Goal: Transaction & Acquisition: Purchase product/service

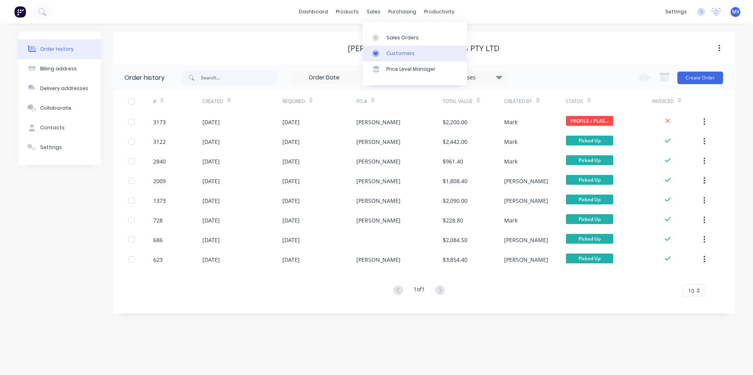
click at [398, 53] on div "Customers" at bounding box center [400, 53] width 28 height 7
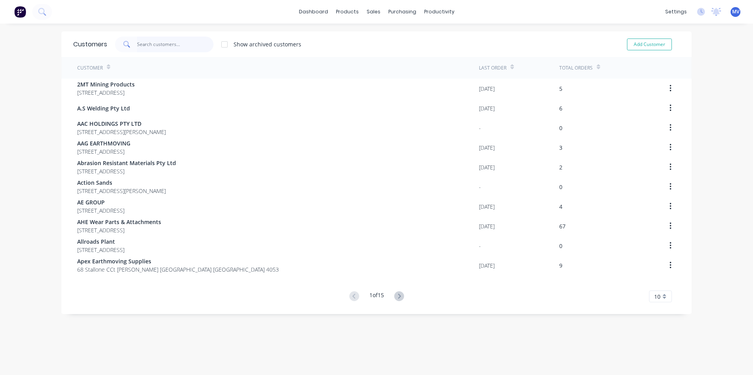
click at [152, 47] on input "text" at bounding box center [175, 45] width 77 height 16
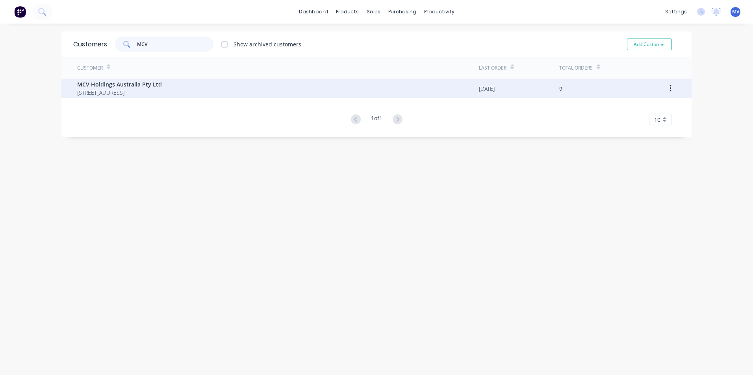
type input "MCV"
click at [133, 87] on span "MCV Holdings Australia Pty Ltd" at bounding box center [119, 84] width 85 height 8
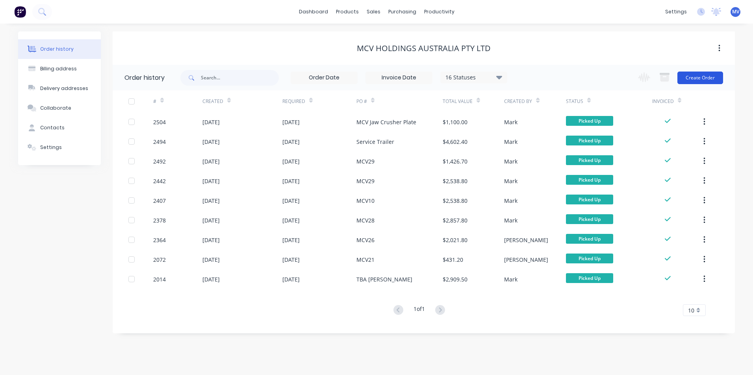
click at [696, 76] on button "Create Order" at bounding box center [700, 78] width 46 height 13
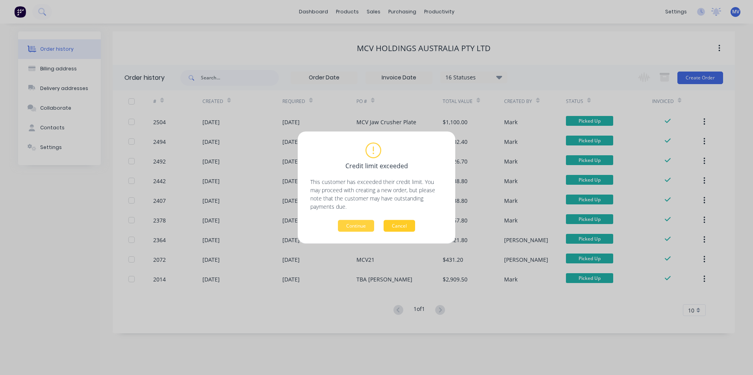
click at [396, 224] on button "Cancel" at bounding box center [398, 226] width 31 height 12
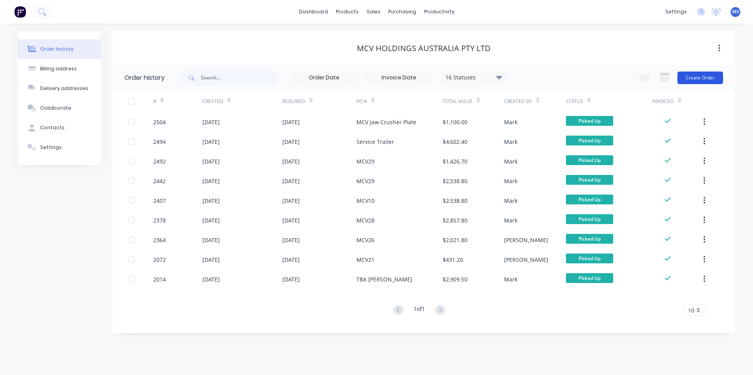
click at [698, 76] on button "Create Order" at bounding box center [700, 78] width 46 height 13
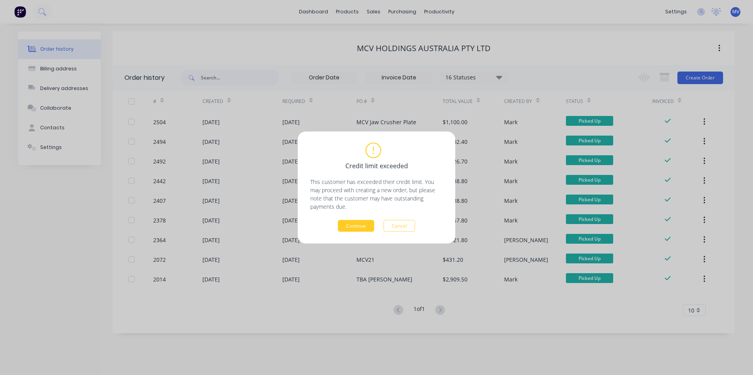
click at [353, 224] on button "Continue" at bounding box center [356, 226] width 36 height 12
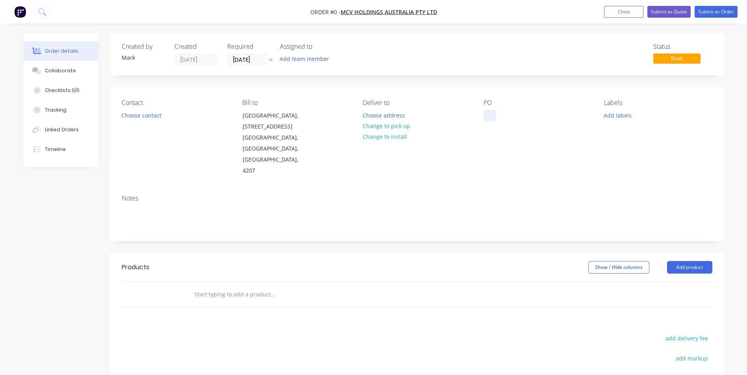
click at [490, 114] on div at bounding box center [489, 115] width 13 height 11
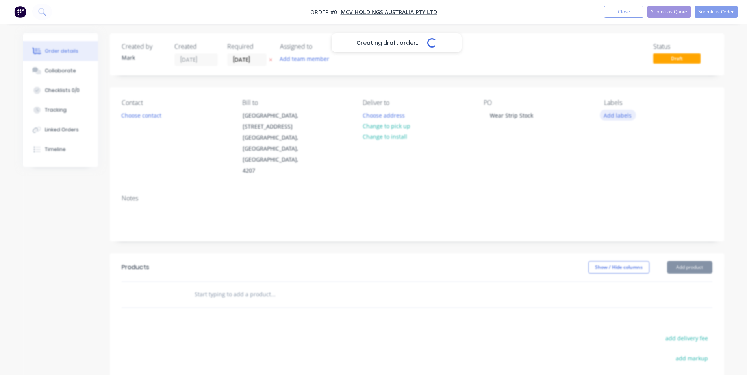
click at [617, 114] on div "Creating draft order... Loading... Order details Collaborate Checklists 0/0 Tra…" at bounding box center [373, 270] width 716 height 475
click at [622, 112] on button "Add labels" at bounding box center [617, 115] width 36 height 11
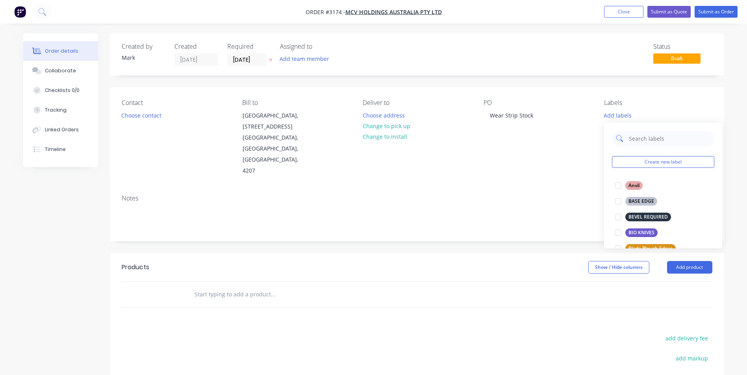
click at [641, 141] on input "text" at bounding box center [669, 139] width 82 height 16
type input "wear"
click at [617, 215] on div at bounding box center [618, 217] width 16 height 16
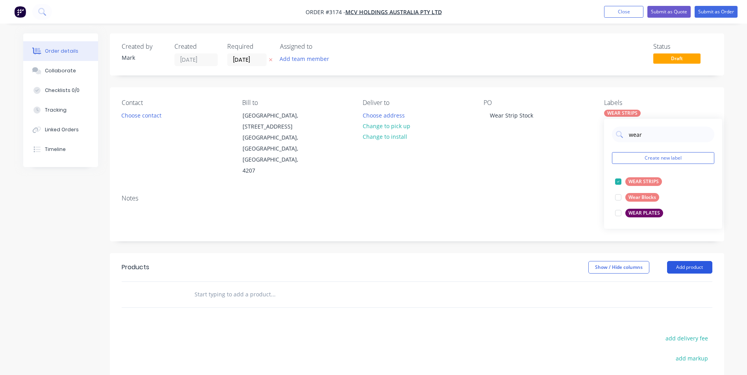
click at [689, 261] on button "Add product" at bounding box center [689, 267] width 45 height 13
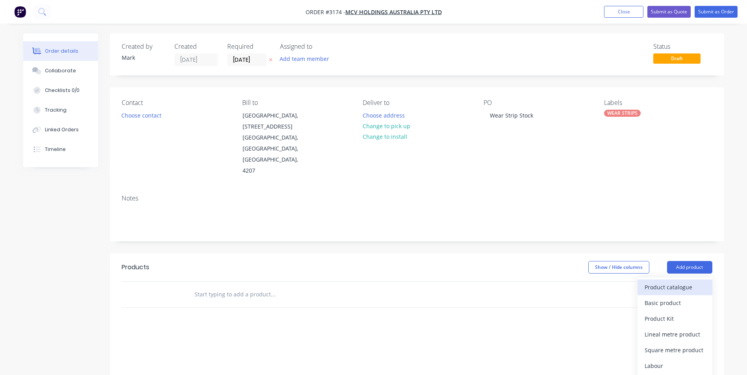
click at [665, 282] on div "Product catalogue" at bounding box center [674, 287] width 61 height 11
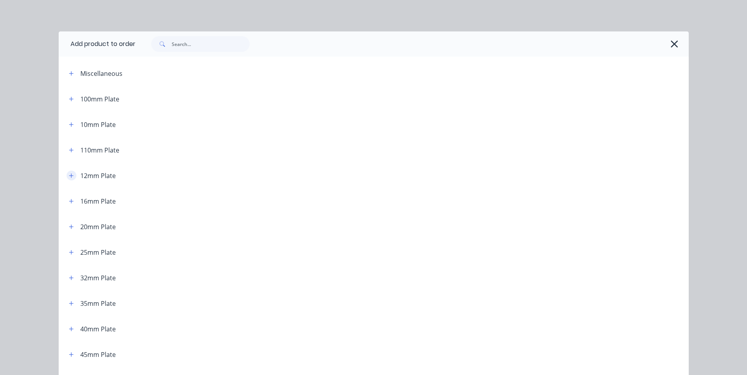
click at [69, 176] on icon "button" at bounding box center [71, 176] width 4 height 4
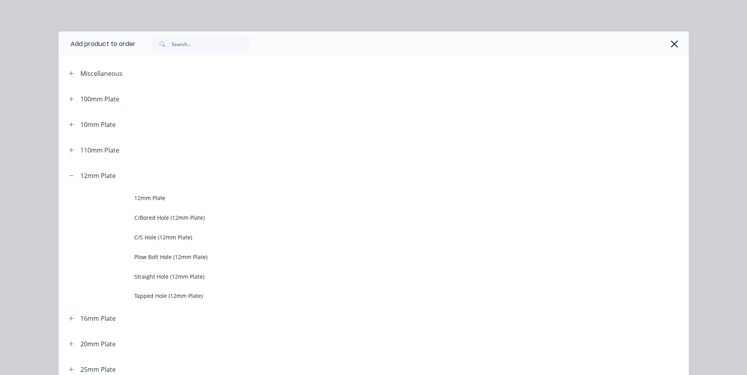
click at [180, 198] on span "12mm Plate" at bounding box center [355, 198] width 443 height 8
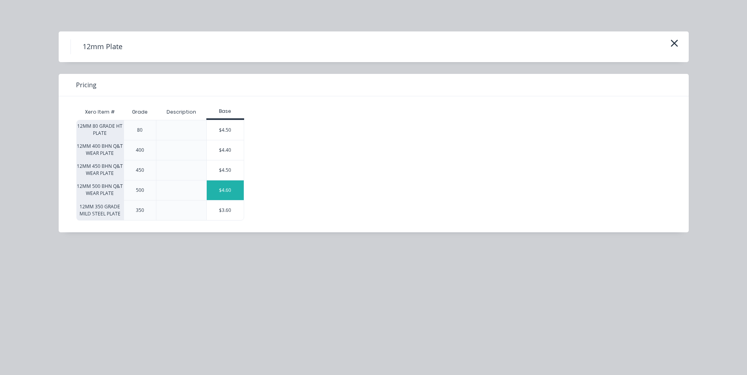
click at [237, 187] on div "$4.60" at bounding box center [225, 191] width 37 height 20
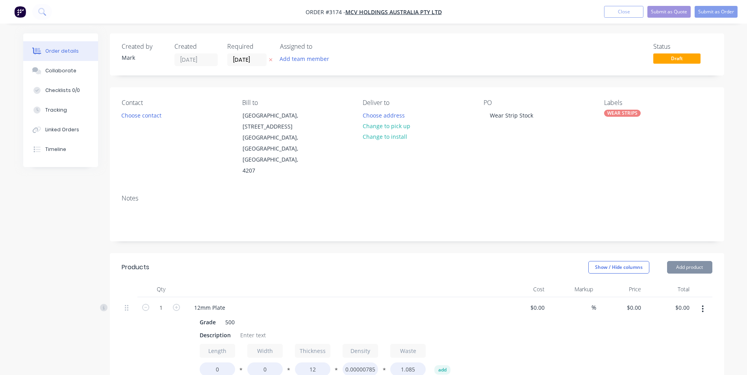
type input "$4.60"
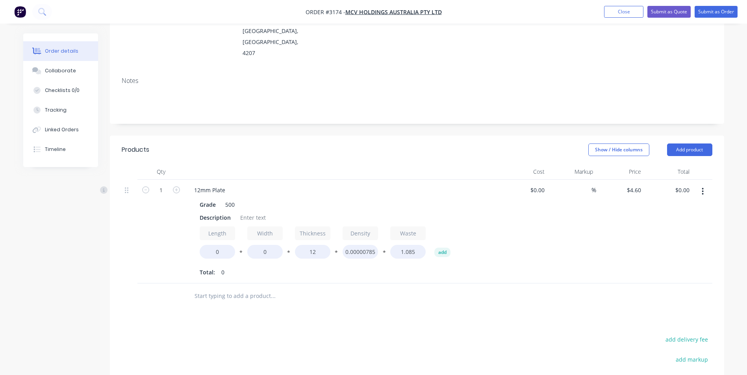
scroll to position [118, 0]
type input "20"
drag, startPoint x: 200, startPoint y: 195, endPoint x: 230, endPoint y: 196, distance: 30.7
click at [230, 212] on div "Description" at bounding box center [214, 217] width 37 height 11
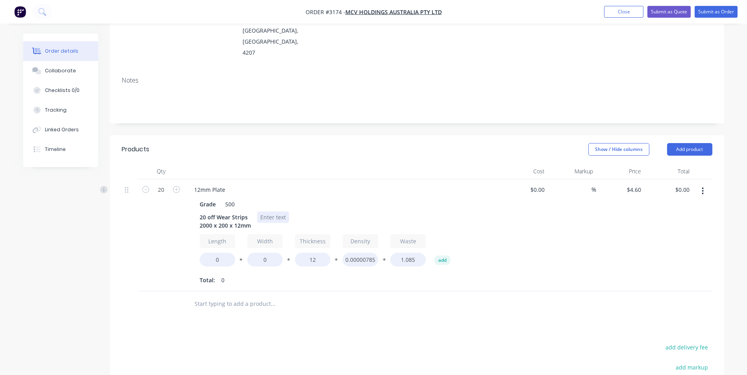
drag, startPoint x: 275, startPoint y: 192, endPoint x: 285, endPoint y: 194, distance: 10.0
click at [275, 212] on div at bounding box center [273, 217] width 32 height 11
click at [224, 253] on input "0" at bounding box center [217, 260] width 35 height 14
type input "2000"
type input "200"
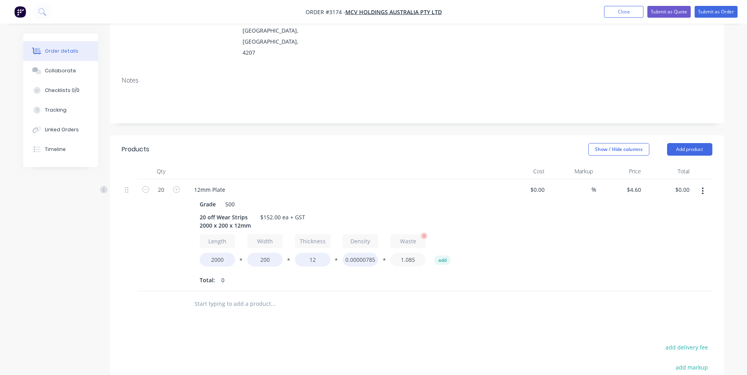
type input "$3,772.00"
click at [393, 253] on input "1.085" at bounding box center [407, 260] width 35 height 14
click at [634, 184] on input "4.6" at bounding box center [638, 189] width 12 height 11
type input "$4.00"
type input "$3,280.00"
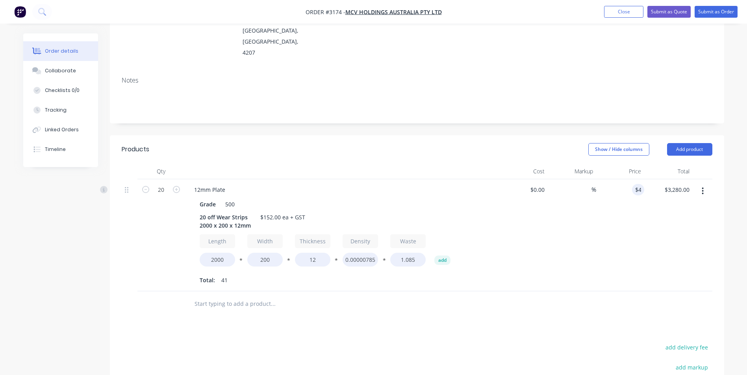
click at [635, 215] on div "$4.00 4" at bounding box center [620, 235] width 48 height 112
click at [416, 253] on input "1.085" at bounding box center [407, 260] width 35 height 14
type input "1.05"
type input "$3,200.00"
click at [539, 292] on div at bounding box center [417, 305] width 590 height 26
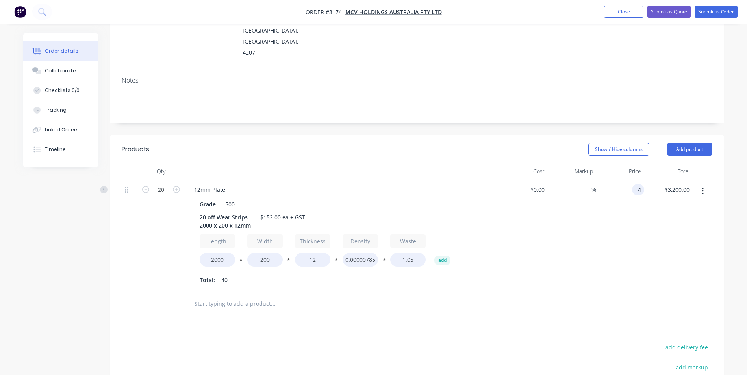
click at [632, 184] on div "4 4" at bounding box center [638, 189] width 12 height 11
type input "$3.80"
type input "$3,040.00"
click at [653, 188] on div "$3,040.00 $3,040.00" at bounding box center [668, 235] width 48 height 112
click at [635, 184] on input "3.8" at bounding box center [638, 189] width 12 height 11
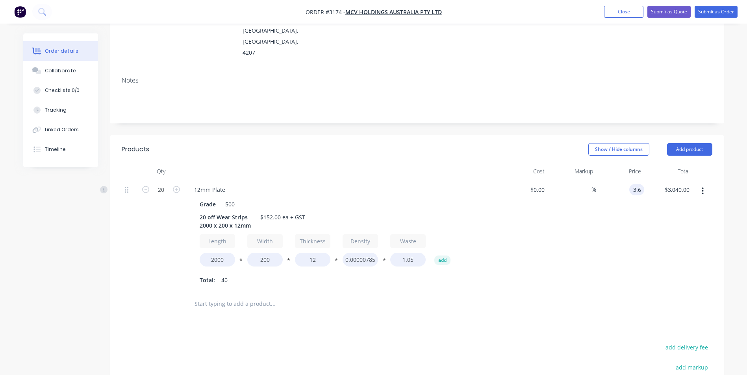
type input "$3.60"
type input "$2,880.00"
click at [624, 201] on div "$3.60 $3.60" at bounding box center [620, 235] width 48 height 112
click at [695, 143] on button "Add product" at bounding box center [689, 149] width 45 height 13
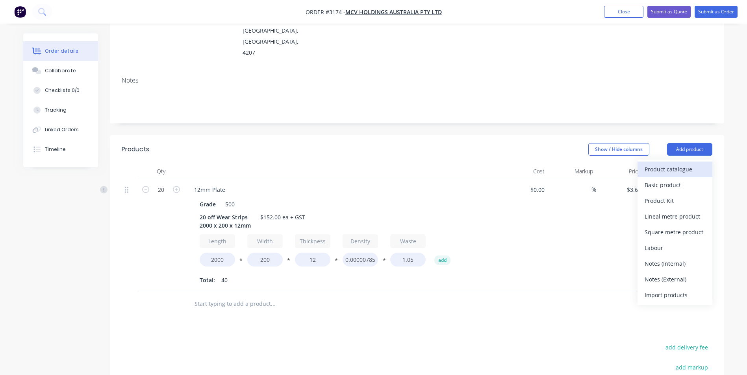
click at [669, 164] on div "Product catalogue" at bounding box center [674, 169] width 61 height 11
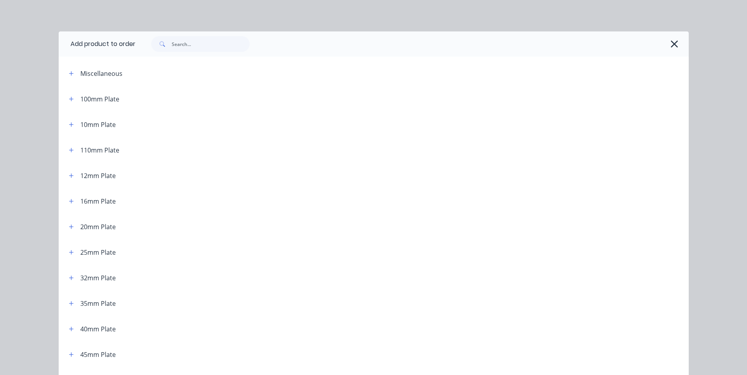
scroll to position [0, 0]
click at [70, 71] on icon "button" at bounding box center [71, 74] width 5 height 6
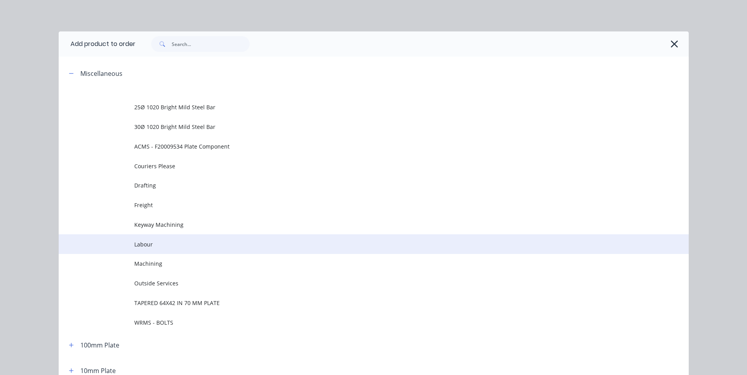
click at [168, 245] on span "Labour" at bounding box center [355, 244] width 443 height 8
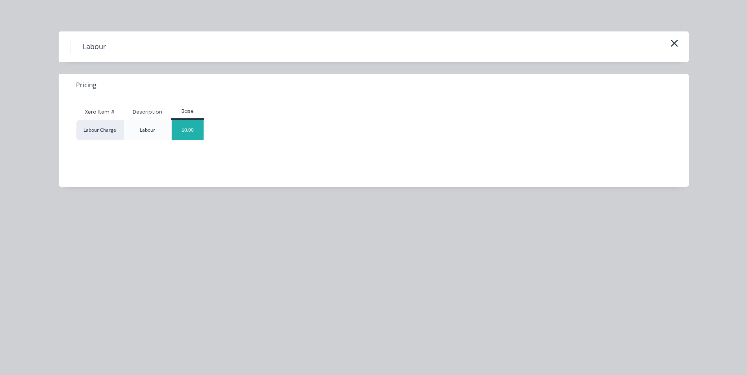
click at [195, 130] on div "$0.00" at bounding box center [188, 130] width 32 height 20
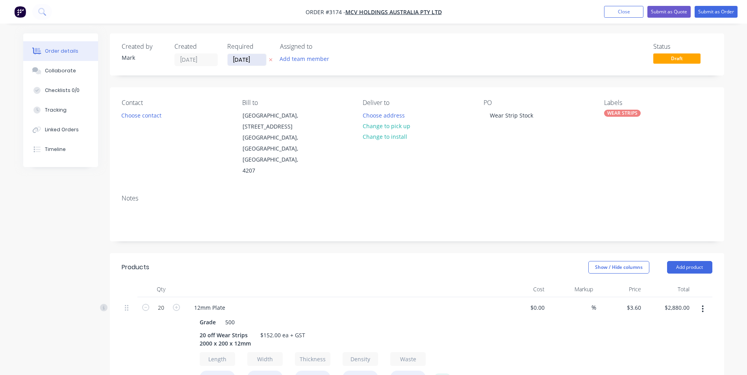
click at [250, 61] on input "[DATE]" at bounding box center [246, 60] width 39 height 12
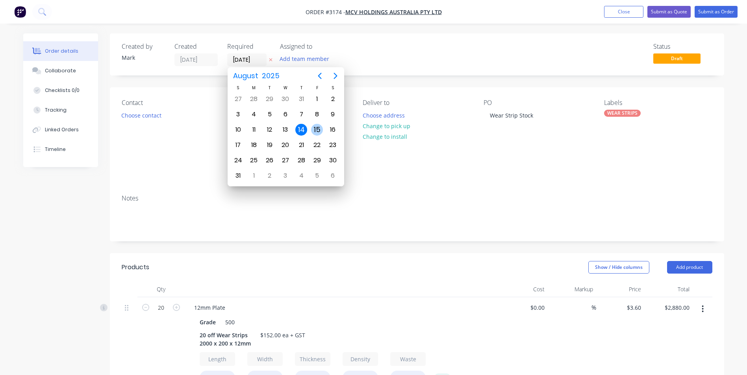
click at [316, 128] on div "15" at bounding box center [317, 130] width 12 height 12
type input "[DATE]"
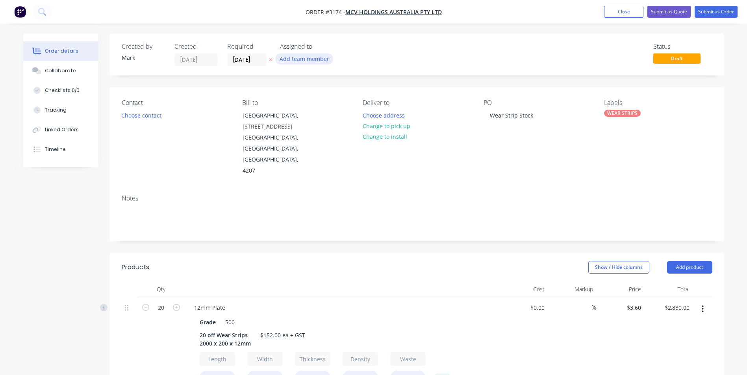
click at [311, 60] on button "Add team member" at bounding box center [304, 59] width 58 height 11
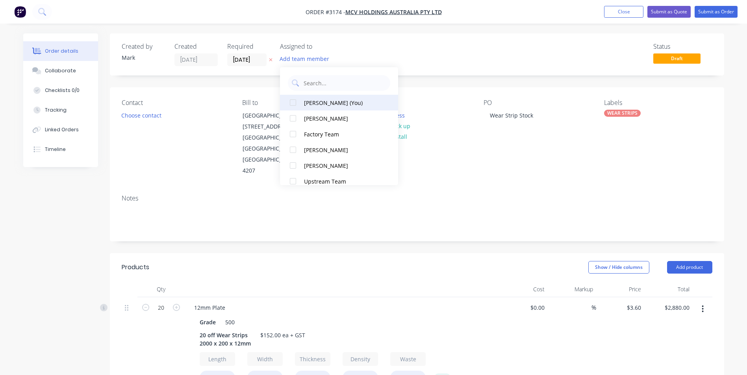
click at [323, 104] on div "[PERSON_NAME] (You)" at bounding box center [343, 103] width 79 height 8
click at [142, 112] on button "Choose contact" at bounding box center [141, 115] width 48 height 11
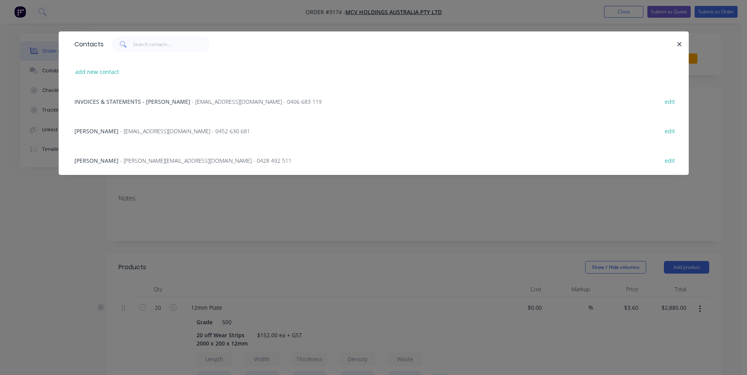
click at [85, 133] on span "[PERSON_NAME]" at bounding box center [96, 131] width 44 height 7
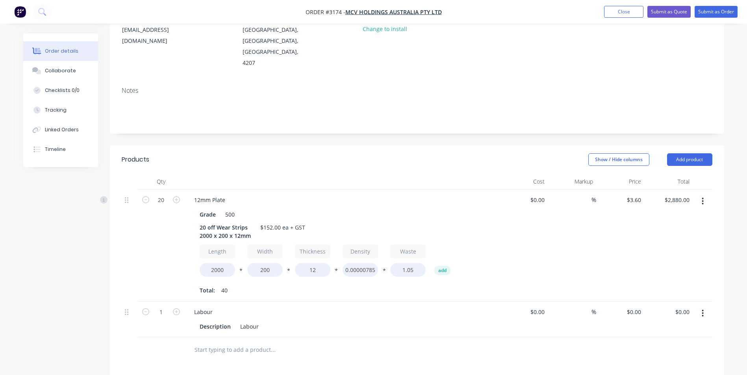
scroll to position [118, 0]
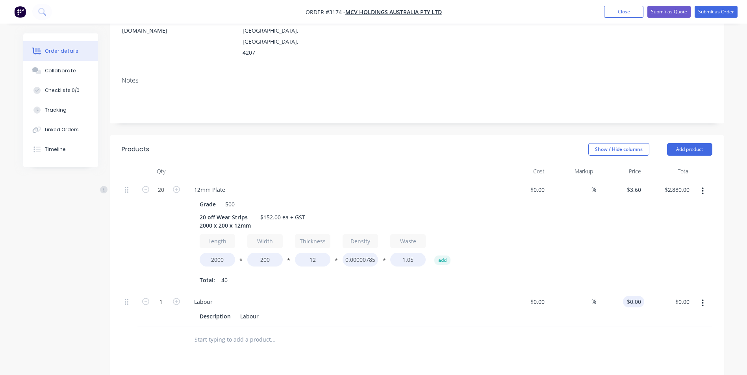
type input "0"
click at [633, 296] on div "0 $0.00" at bounding box center [633, 301] width 21 height 11
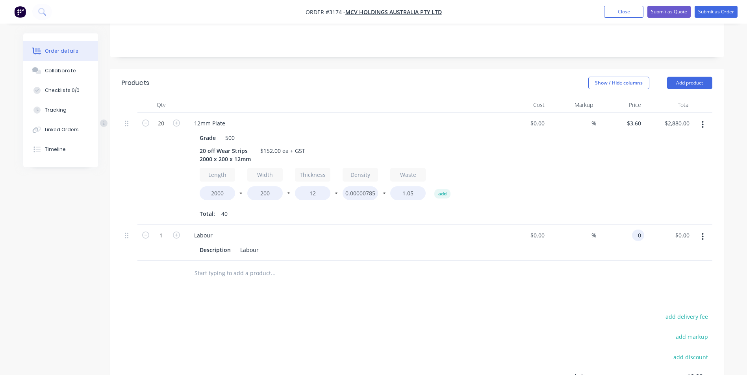
scroll to position [157, 0]
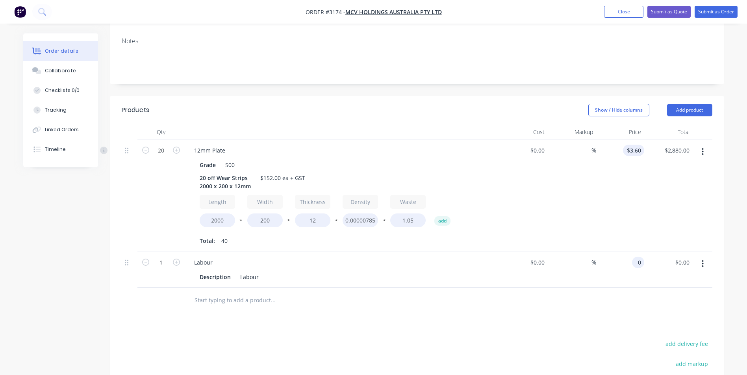
type input "3.6"
type input "$0.00"
type input "$3.50"
type input "$2,800.00"
click at [642, 178] on div "$3.50 3.5" at bounding box center [620, 196] width 48 height 112
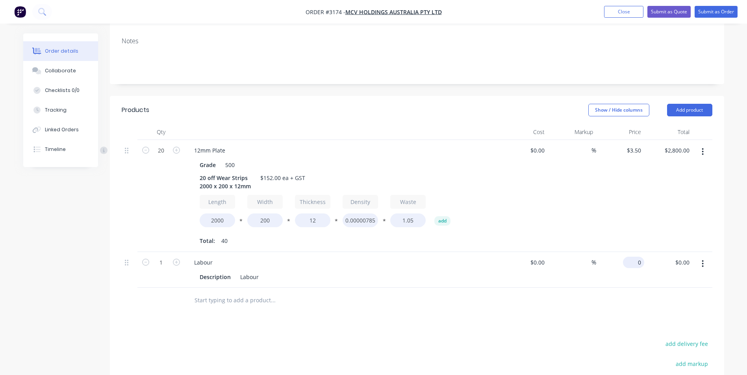
click at [636, 257] on input "0" at bounding box center [635, 262] width 18 height 11
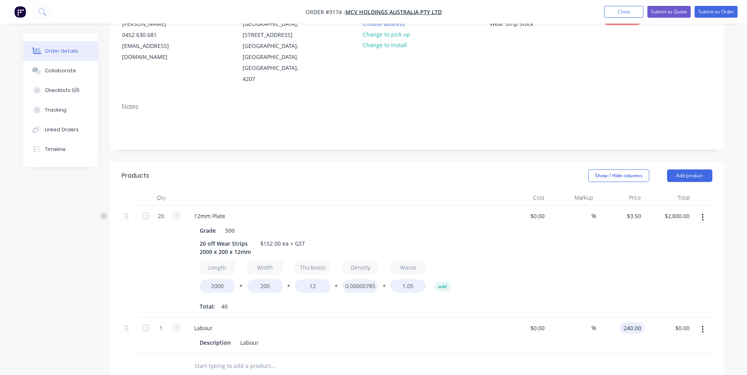
scroll to position [78, 0]
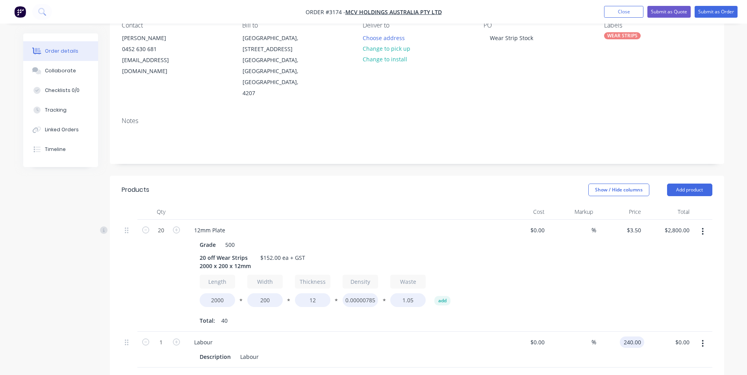
type input "$240.00"
click at [657, 231] on div "$2,800.00 $2,800.00" at bounding box center [668, 276] width 48 height 112
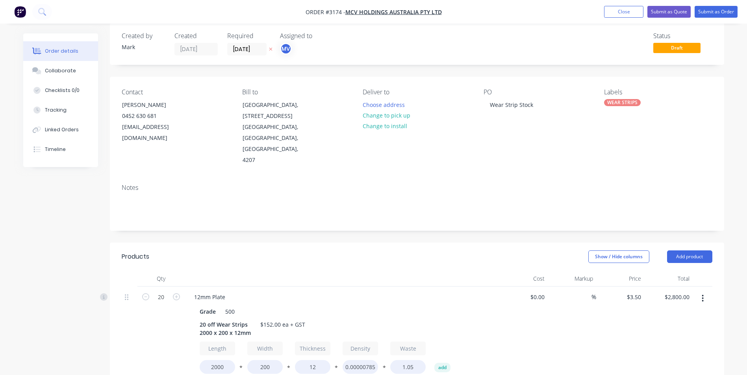
scroll to position [0, 0]
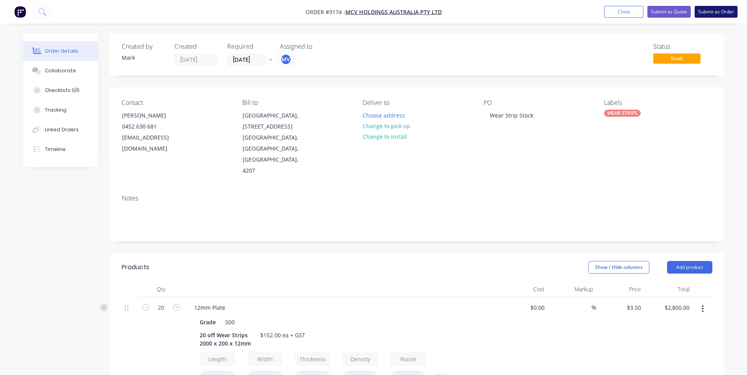
click at [715, 11] on button "Submit as Order" at bounding box center [715, 12] width 43 height 12
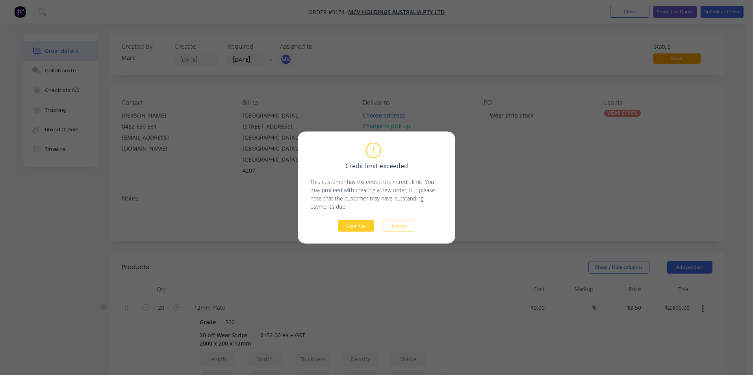
click at [355, 224] on button "Continue" at bounding box center [356, 226] width 36 height 12
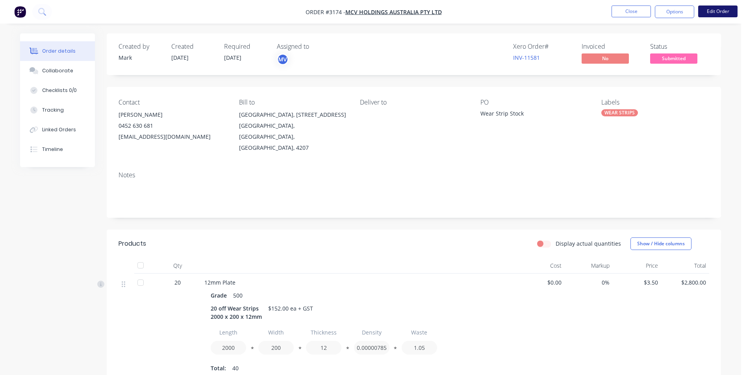
click at [714, 7] on button "Edit Order" at bounding box center [717, 12] width 39 height 12
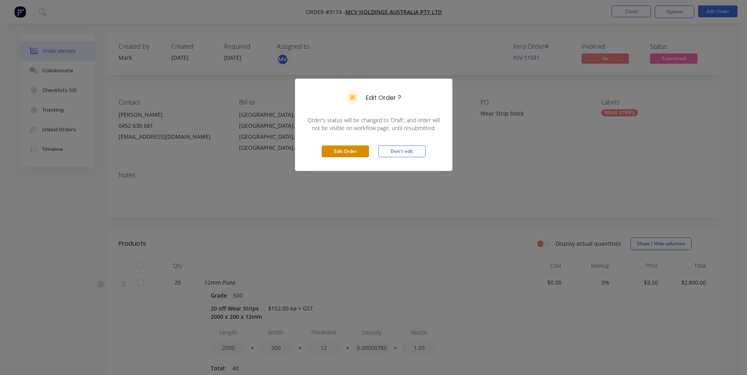
click at [344, 150] on button "Edit Order" at bounding box center [345, 152] width 47 height 12
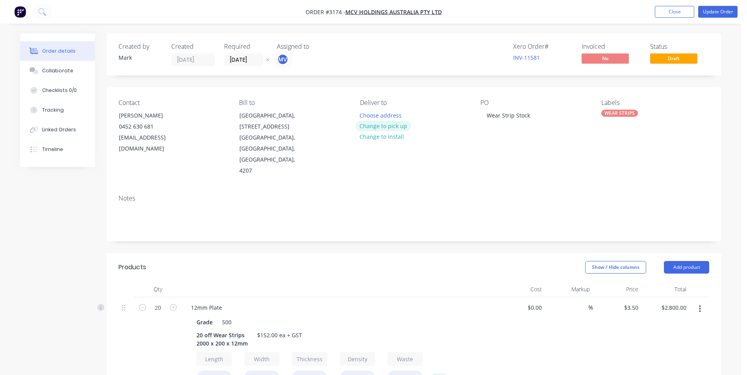
click at [388, 126] on button "Change to pick up" at bounding box center [383, 126] width 56 height 11
click at [714, 9] on button "Update Order" at bounding box center [717, 12] width 39 height 12
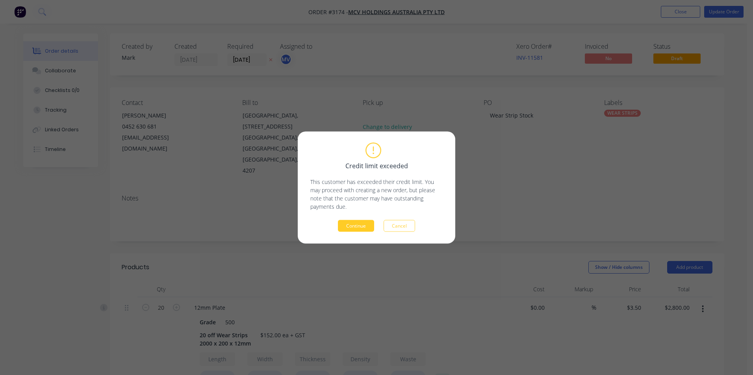
click at [361, 226] on button "Continue" at bounding box center [356, 226] width 36 height 12
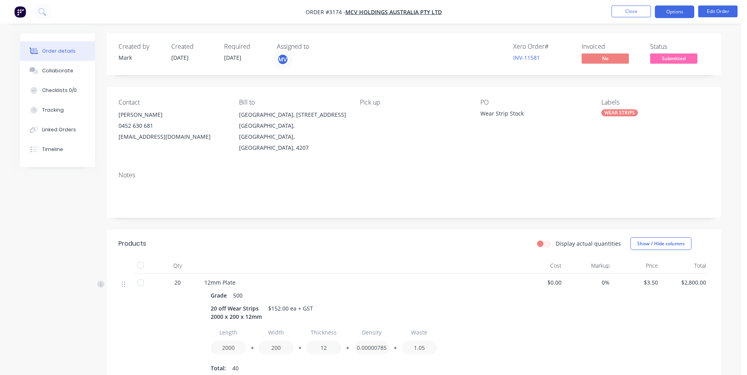
click at [672, 9] on button "Options" at bounding box center [674, 12] width 39 height 13
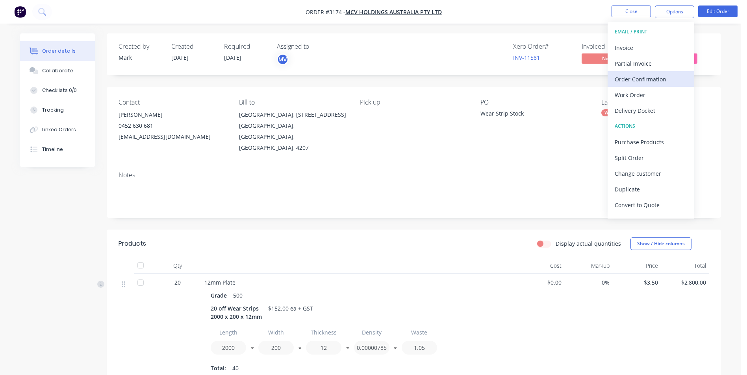
click at [634, 77] on div "Order Confirmation" at bounding box center [650, 79] width 72 height 11
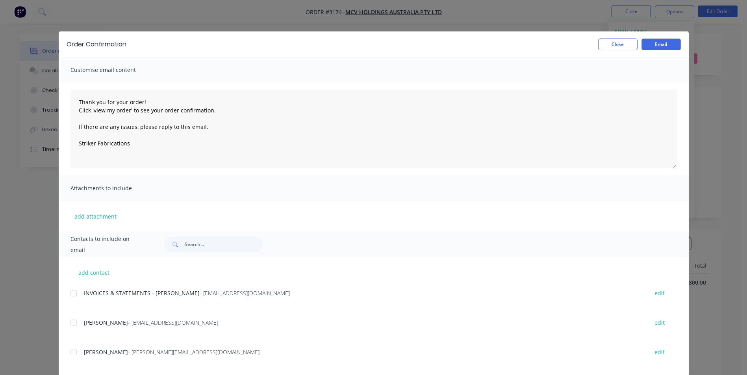
click at [70, 324] on div at bounding box center [74, 323] width 16 height 16
type textarea "Thank you for your order! Click 'view my order' to see your order confirmation.…"
click at [657, 39] on button "Email" at bounding box center [660, 45] width 39 height 12
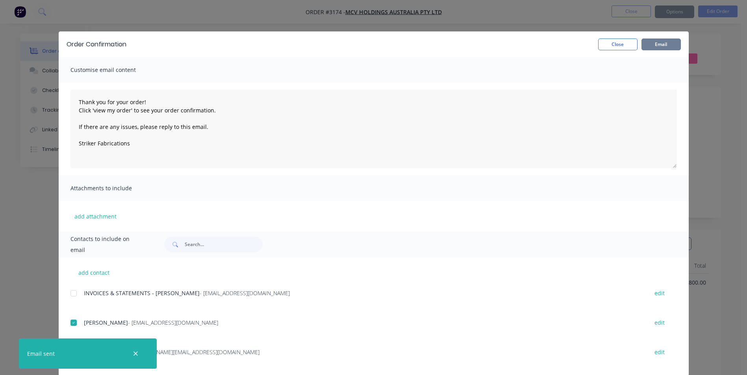
type textarea "Thank you for your order! Click 'view my order' to see your order confirmation.…"
click at [610, 45] on button "Close" at bounding box center [617, 45] width 39 height 12
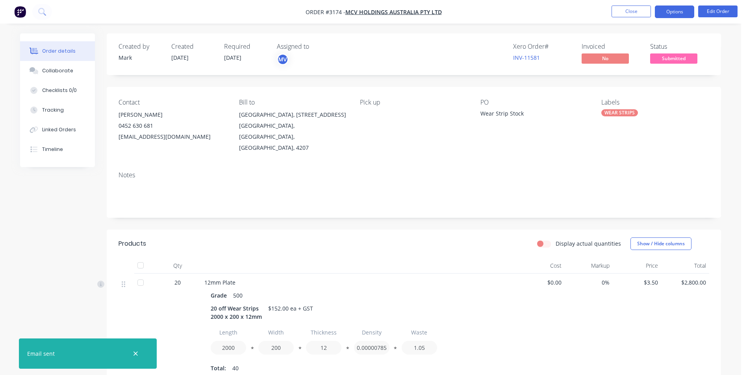
click at [676, 11] on button "Options" at bounding box center [674, 12] width 39 height 13
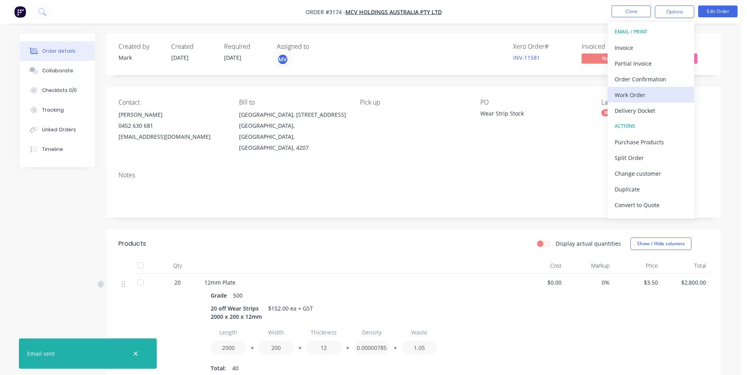
click at [630, 93] on div "Work Order" at bounding box center [650, 94] width 72 height 11
drag, startPoint x: 635, startPoint y: 93, endPoint x: 636, endPoint y: 89, distance: 4.4
click at [636, 93] on div "Custom" at bounding box center [650, 94] width 72 height 11
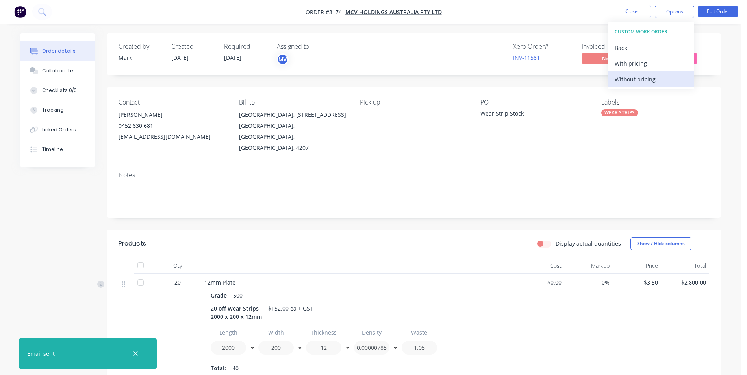
click at [636, 78] on div "Without pricing" at bounding box center [650, 79] width 72 height 11
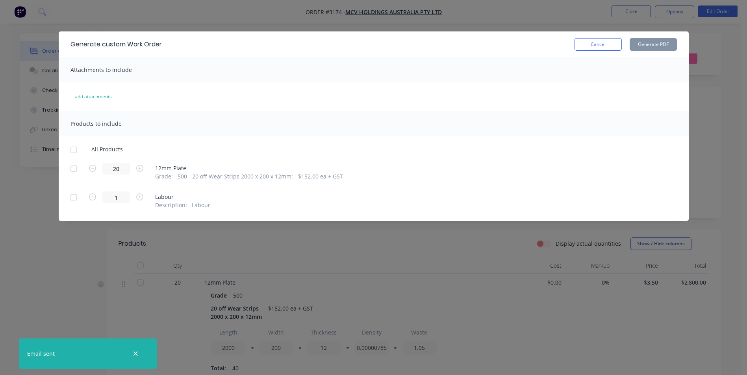
click at [71, 170] on div at bounding box center [74, 169] width 16 height 16
click at [641, 44] on button "Generate PDF" at bounding box center [652, 44] width 47 height 13
drag, startPoint x: 614, startPoint y: 43, endPoint x: 628, endPoint y: 36, distance: 15.1
click at [614, 42] on button "Cancel" at bounding box center [597, 44] width 47 height 13
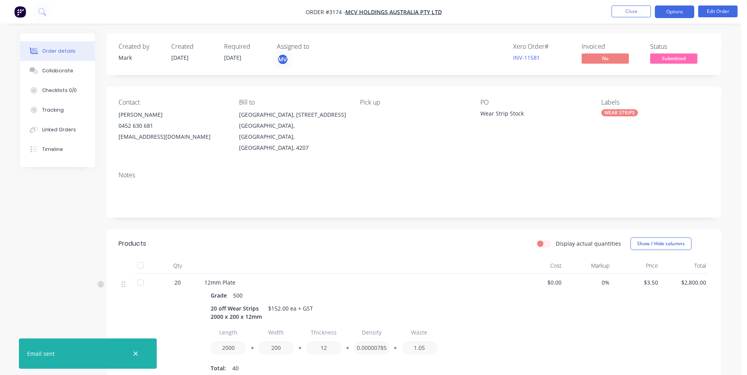
click at [675, 11] on button "Options" at bounding box center [674, 12] width 39 height 13
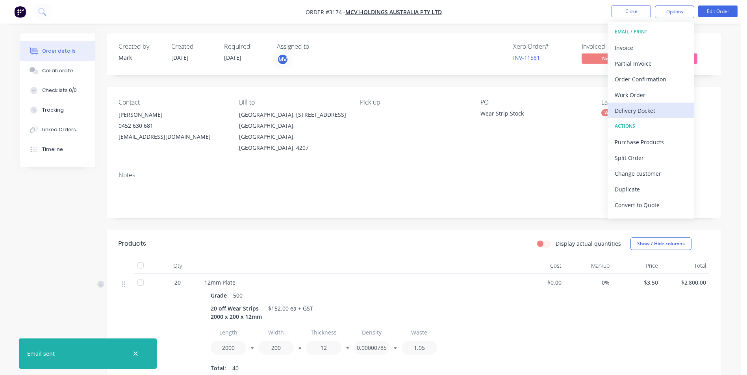
click at [636, 109] on div "Delivery Docket" at bounding box center [650, 110] width 72 height 11
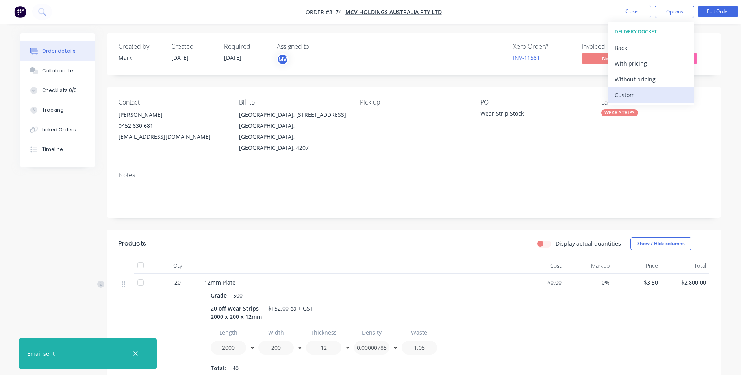
click at [622, 93] on div "Custom" at bounding box center [650, 94] width 72 height 11
click at [629, 79] on div "Without pricing" at bounding box center [650, 79] width 72 height 11
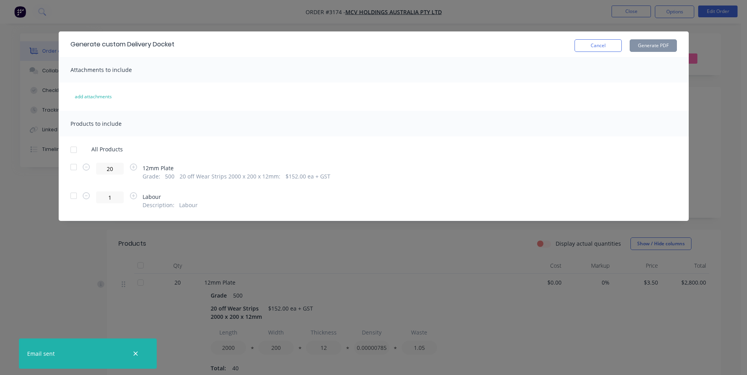
click at [75, 167] on div at bounding box center [74, 167] width 16 height 16
click at [649, 43] on button "Generate PDF" at bounding box center [652, 45] width 47 height 13
